Goal: Communication & Community: Answer question/provide support

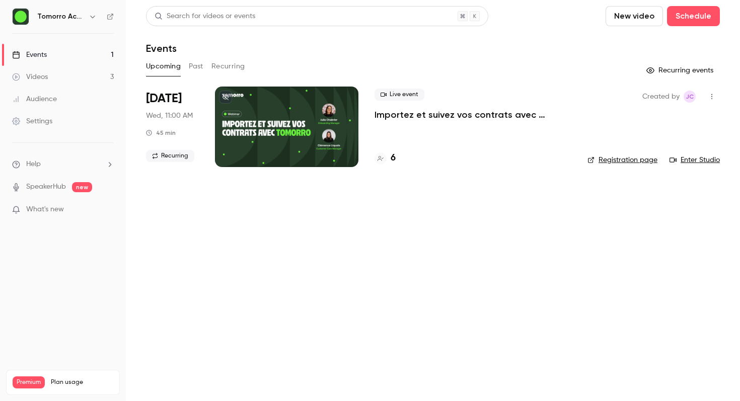
click at [199, 68] on button "Past" at bounding box center [196, 66] width 15 height 16
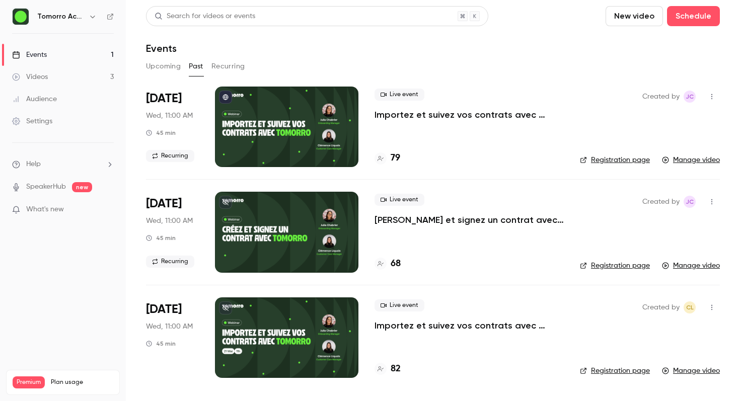
click at [40, 164] on span "Help" at bounding box center [33, 164] width 15 height 11
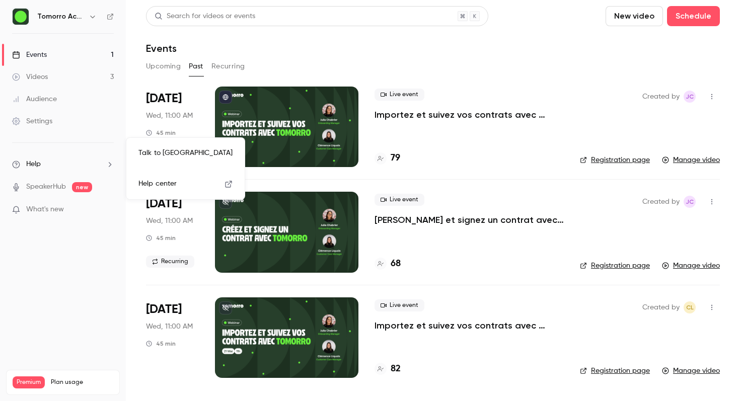
click at [165, 155] on link "Talk to [GEOGRAPHIC_DATA]" at bounding box center [185, 153] width 110 height 27
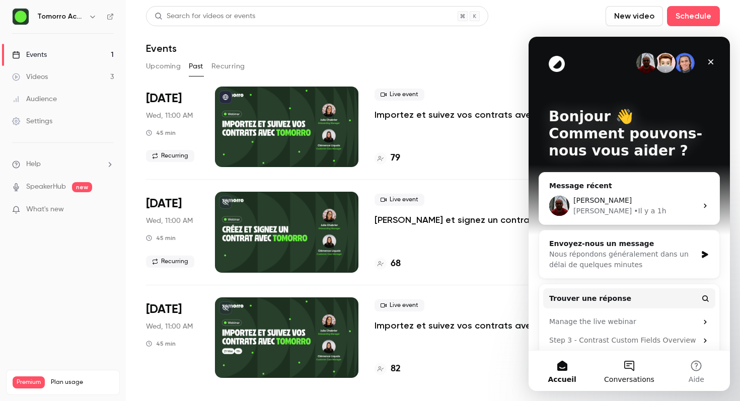
click at [638, 367] on button "Conversations" at bounding box center [629, 371] width 67 height 40
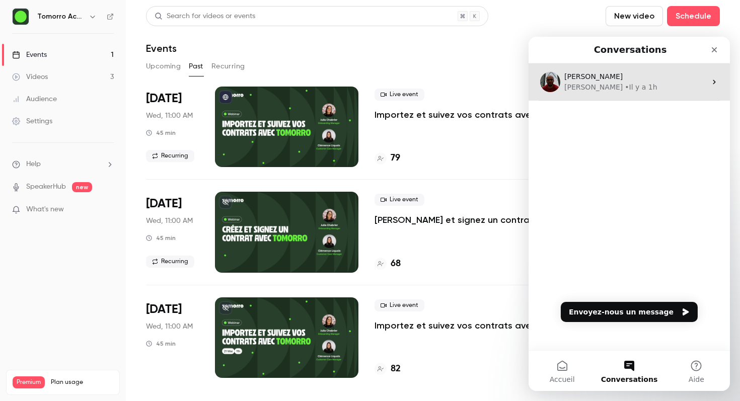
click at [616, 90] on div "[PERSON_NAME] • Il y a 1h" at bounding box center [635, 87] width 142 height 11
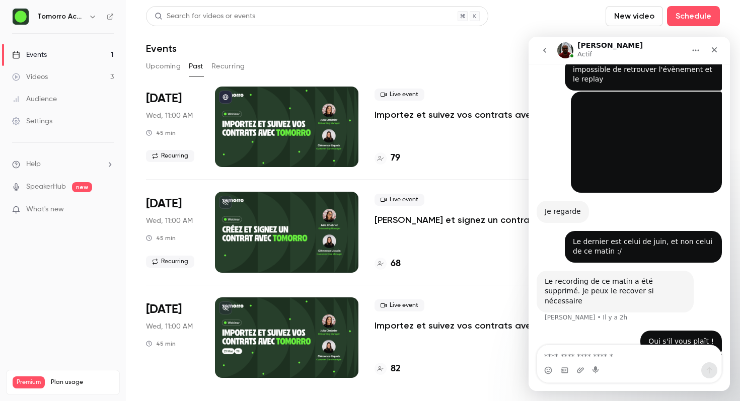
scroll to position [422, 0]
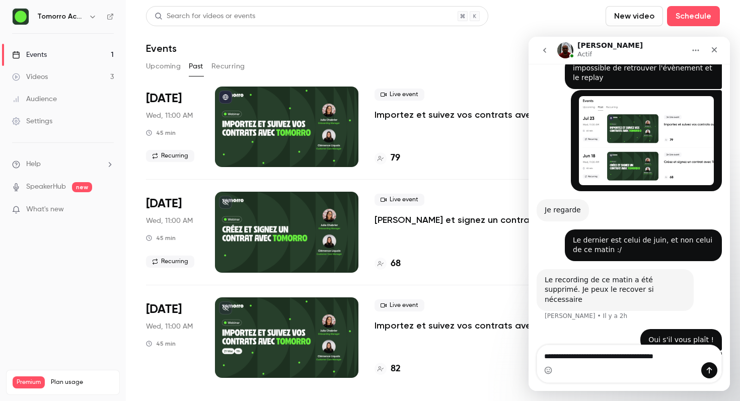
type textarea "**********"
click at [711, 371] on icon "Envoyer un message…" at bounding box center [709, 371] width 8 height 8
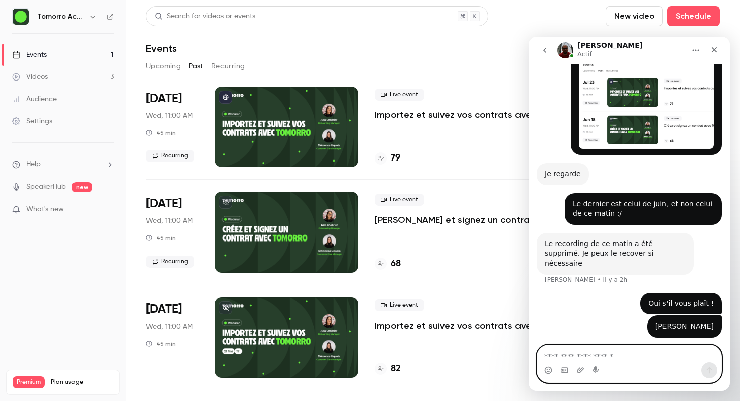
scroll to position [462, 0]
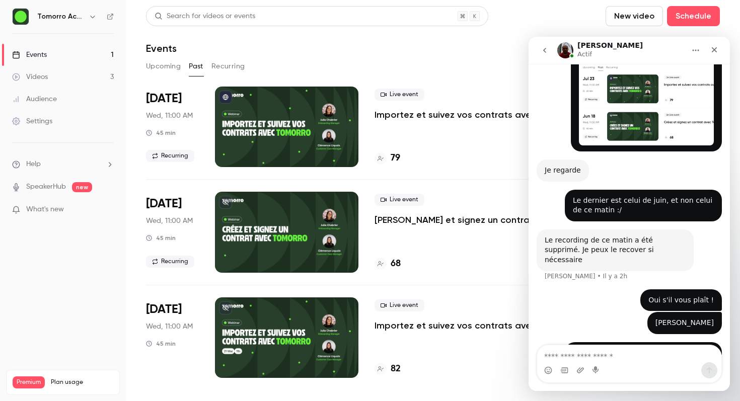
click at [156, 58] on div "Search for videos or events New video Schedule Events Upcoming Past Recurring […" at bounding box center [433, 198] width 574 height 384
click at [156, 63] on button "Upcoming" at bounding box center [163, 66] width 35 height 16
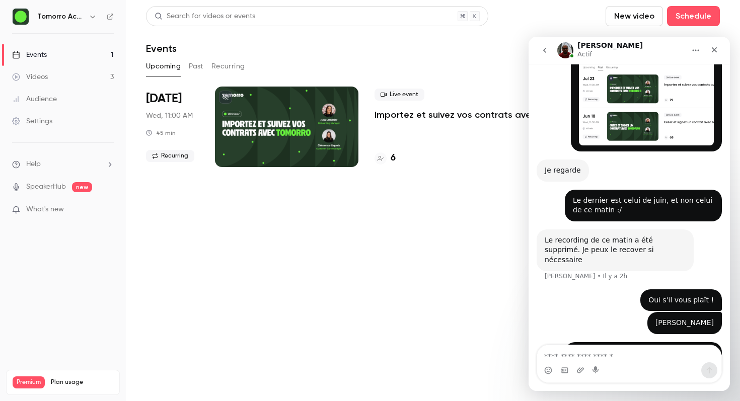
click at [203, 66] on button "Past" at bounding box center [196, 66] width 15 height 16
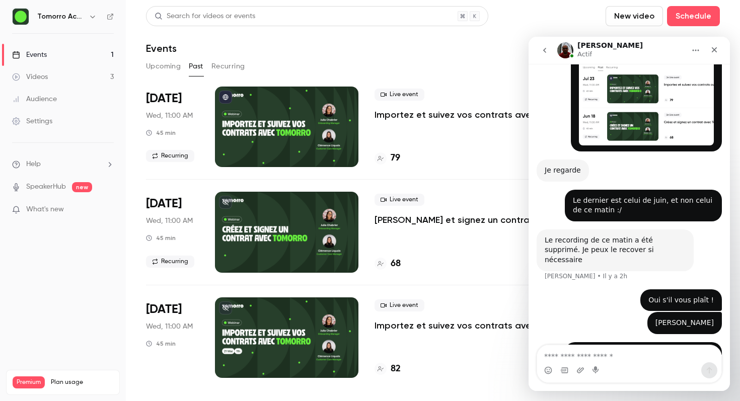
click at [203, 66] on button "Past" at bounding box center [196, 66] width 15 height 16
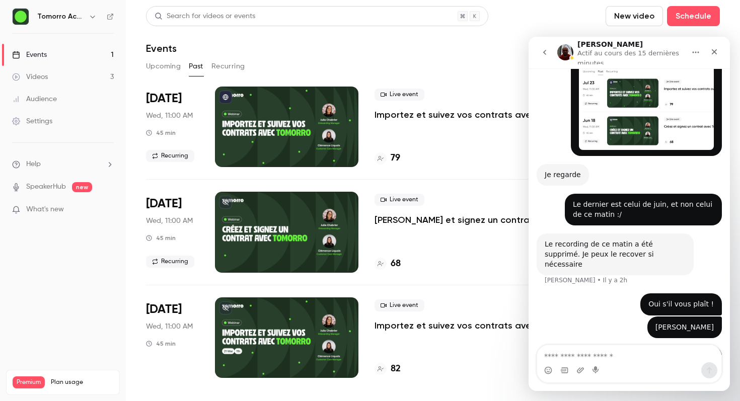
scroll to position [466, 0]
